Goal: Navigation & Orientation: Find specific page/section

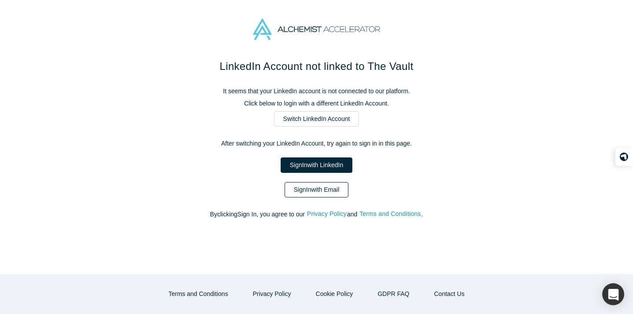
click at [320, 186] on link "Sign In with Email" at bounding box center [316, 189] width 64 height 15
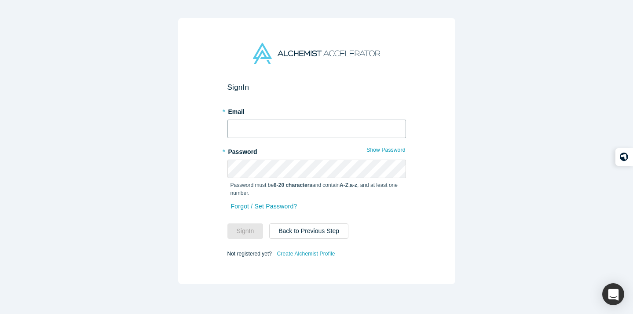
click at [306, 127] on input "text" at bounding box center [316, 129] width 179 height 18
type input "[PERSON_NAME][EMAIL_ADDRESS][DOMAIN_NAME]"
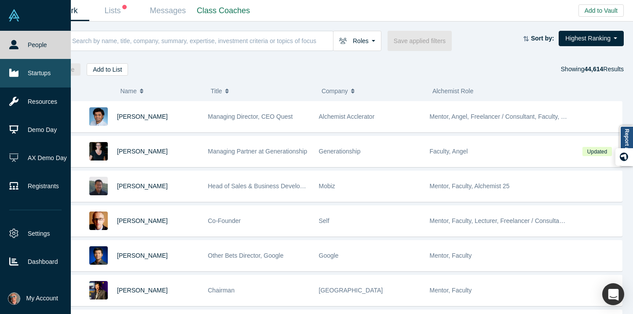
click at [44, 68] on link "Startups" at bounding box center [35, 73] width 71 height 28
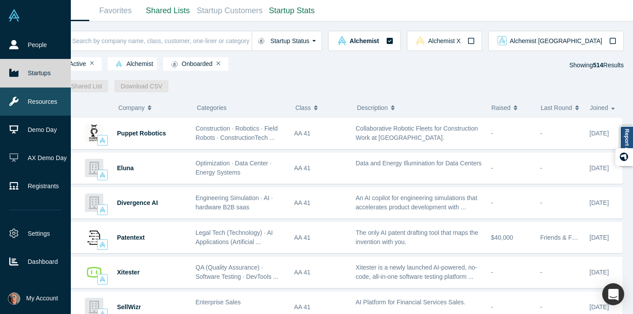
click at [30, 100] on link "Resources" at bounding box center [35, 102] width 71 height 28
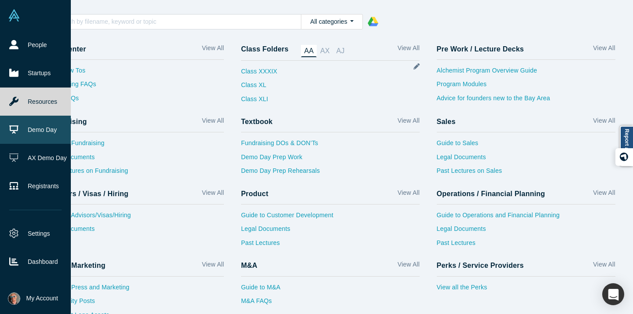
click at [26, 124] on link "Demo Day" at bounding box center [35, 130] width 71 height 28
